Goal: Check status: Check status

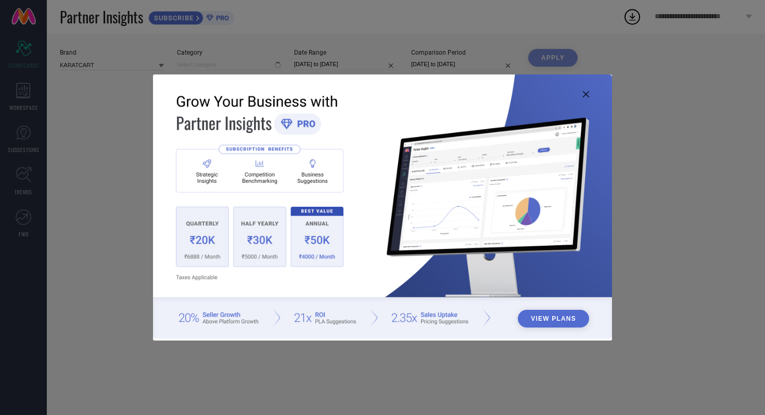
type input "All"
click at [586, 94] on icon at bounding box center [586, 94] width 6 height 6
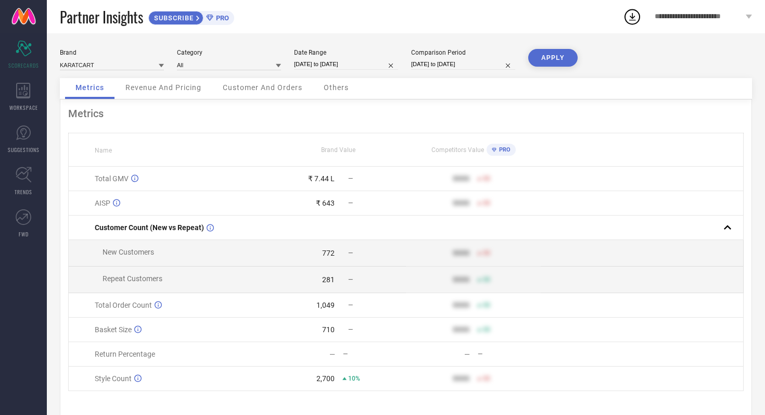
click at [367, 62] on input "[DATE] to [DATE]" at bounding box center [346, 64] width 104 height 11
select select "8"
select select "2025"
select select "9"
select select "2025"
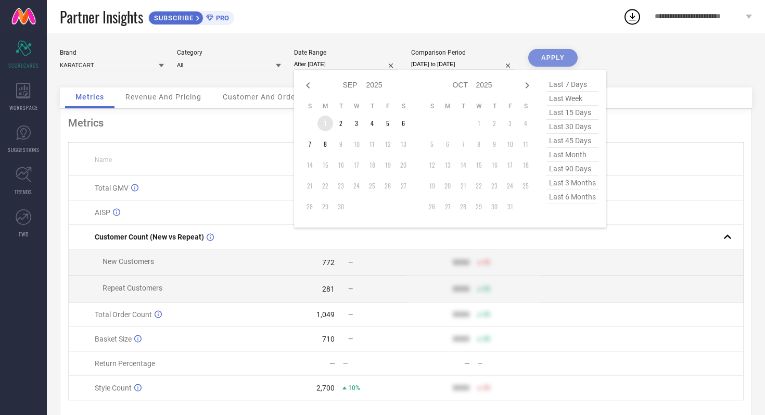
click at [324, 121] on td "1" at bounding box center [325, 123] width 16 height 16
type input "[DATE] to [DATE]"
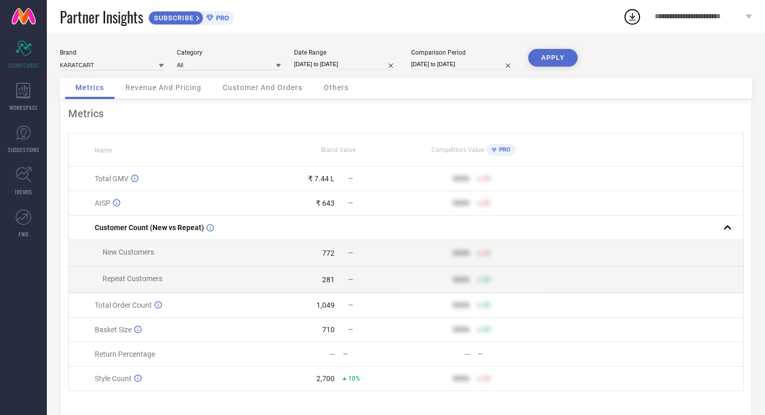
select select "8"
select select "2024"
select select "9"
select select "2024"
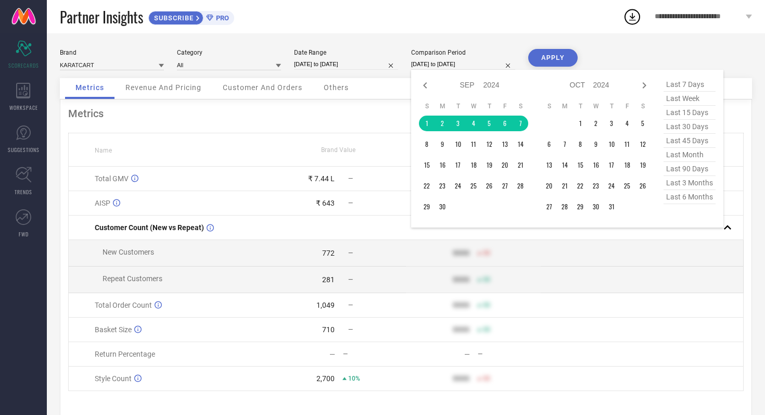
click at [484, 63] on input "[DATE] to [DATE]" at bounding box center [463, 64] width 104 height 11
click at [428, 125] on td "1" at bounding box center [427, 123] width 16 height 16
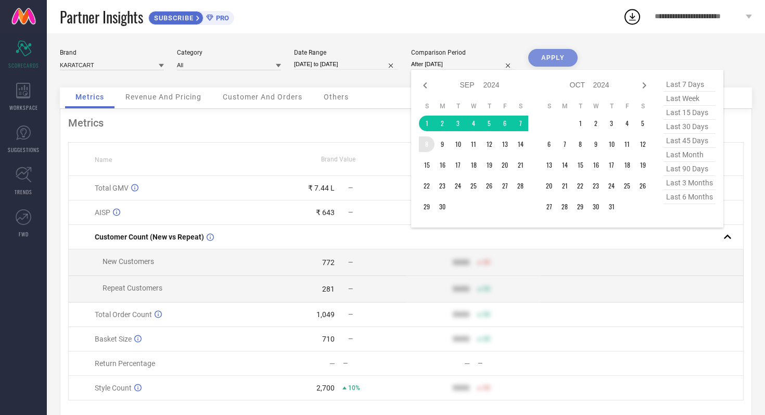
type input "[DATE] to [DATE]"
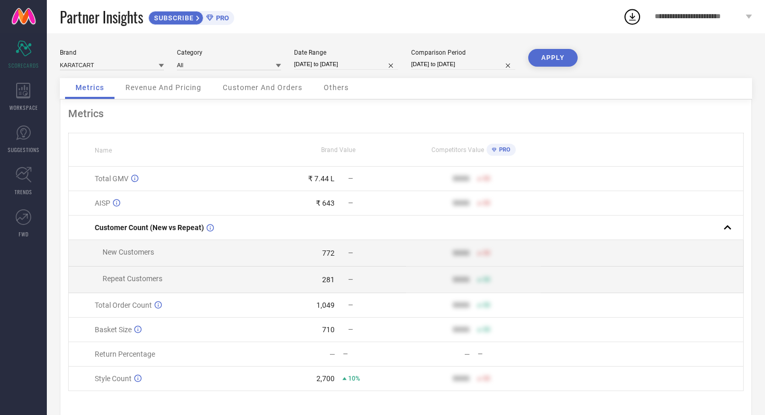
click at [556, 61] on button "APPLY" at bounding box center [552, 58] width 49 height 18
